Goal: Check status: Check status

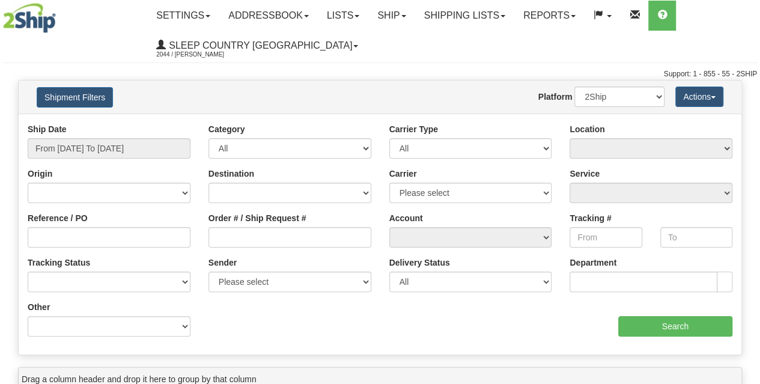
click at [73, 97] on button "Shipment Filters" at bounding box center [75, 97] width 76 height 20
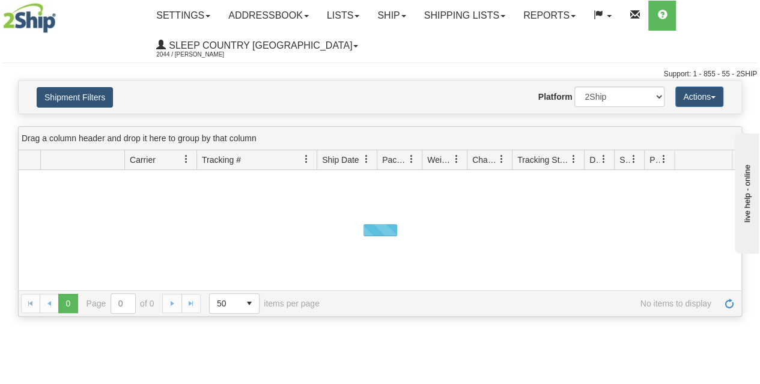
click at [77, 98] on button "Shipment Filters" at bounding box center [75, 97] width 76 height 20
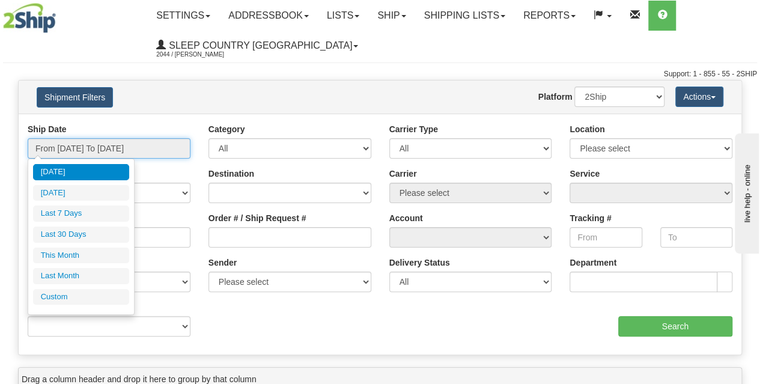
click at [111, 152] on input "From [DATE] To [DATE]" at bounding box center [109, 148] width 163 height 20
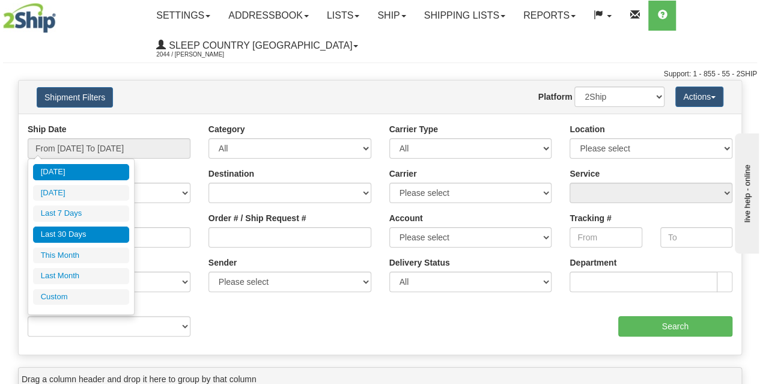
click at [75, 238] on li "Last 30 Days" at bounding box center [81, 234] width 96 height 16
type input "From [DATE] To [DATE]"
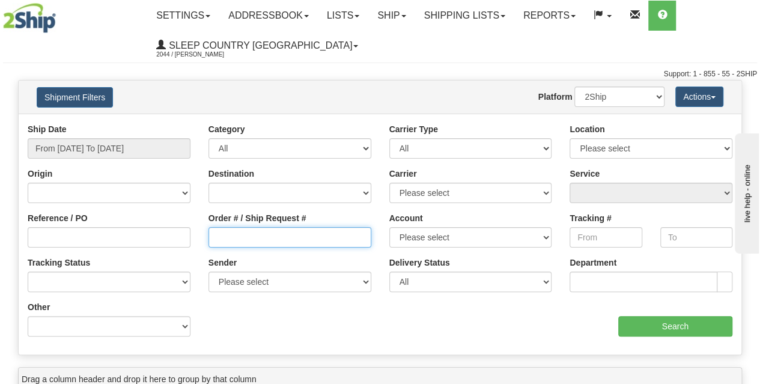
click at [281, 235] on input "Order # / Ship Request #" at bounding box center [289, 237] width 163 height 20
paste input "9002H989187*A"
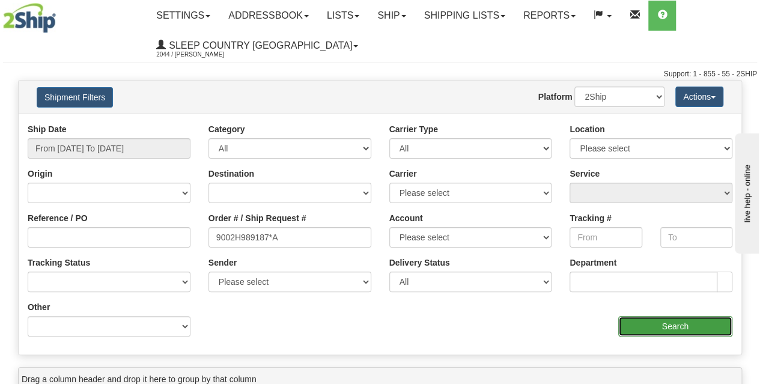
click at [668, 330] on input "Search" at bounding box center [675, 326] width 115 height 20
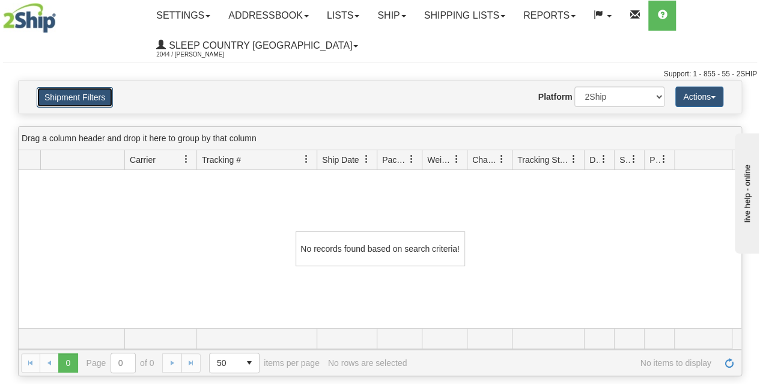
click at [87, 96] on button "Shipment Filters" at bounding box center [75, 97] width 76 height 20
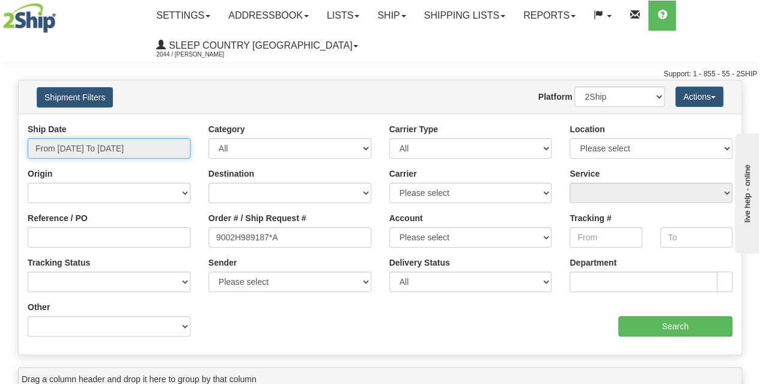
click at [127, 151] on input "From [DATE] To [DATE]" at bounding box center [109, 148] width 163 height 20
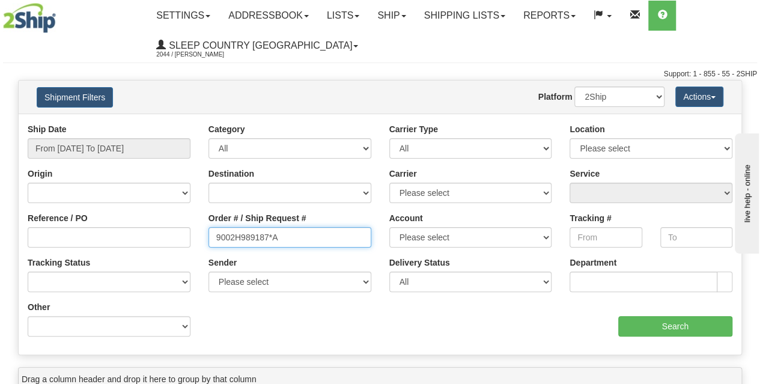
click at [282, 232] on input "9002H989187*A" at bounding box center [289, 237] width 163 height 20
type input "9002H989187"
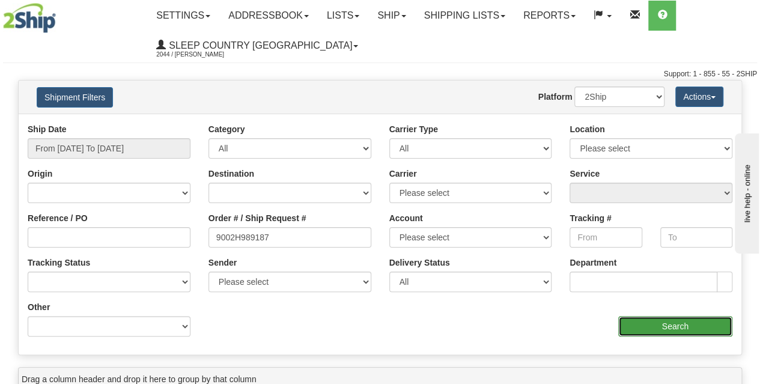
click at [657, 331] on input "Search" at bounding box center [675, 326] width 115 height 20
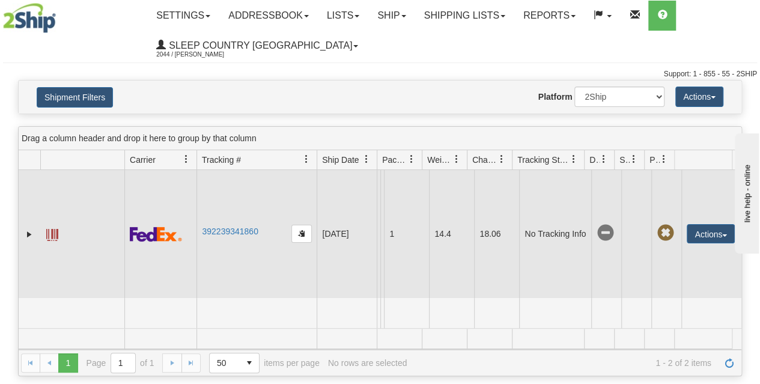
click at [220, 243] on td "392239341860" at bounding box center [256, 234] width 120 height 128
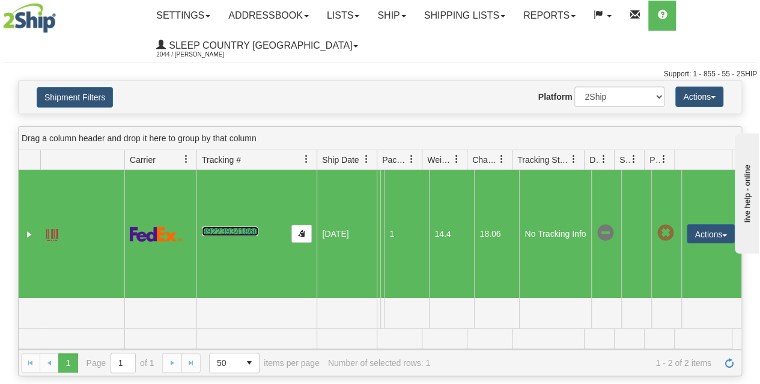
click at [225, 236] on link "392239341860" at bounding box center [230, 231] width 56 height 10
